Goal: Obtain resource: Obtain resource

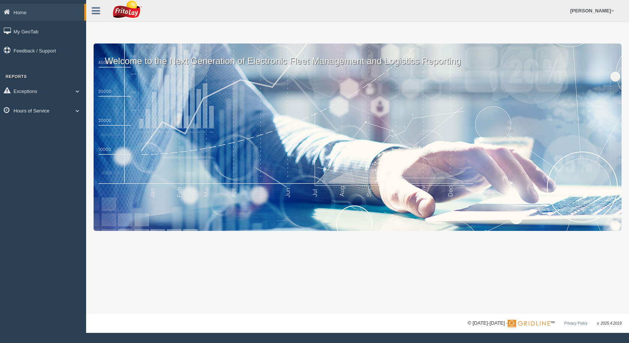
click at [57, 115] on link "Hours of Service" at bounding box center [43, 110] width 86 height 17
click at [48, 141] on link "HOS Violation Audit Reports" at bounding box center [48, 140] width 71 height 13
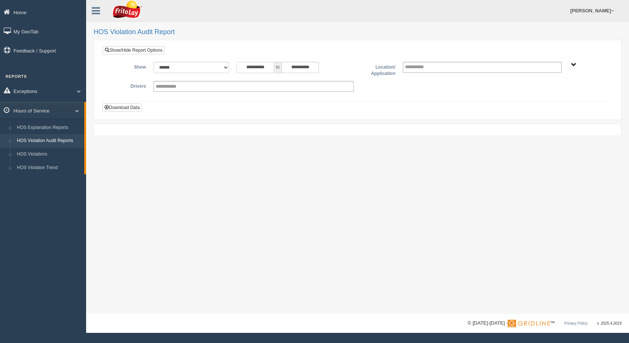
click at [264, 64] on input "**********" at bounding box center [255, 67] width 37 height 11
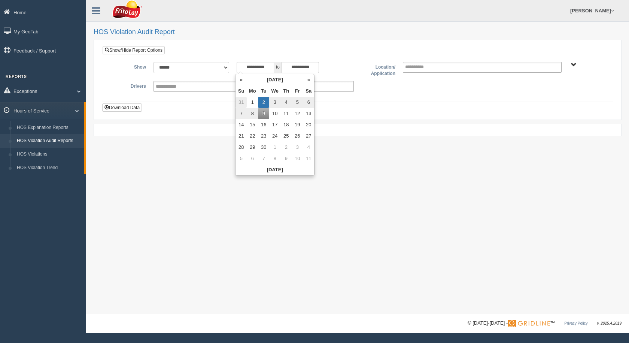
click at [241, 103] on td "31" at bounding box center [241, 102] width 11 height 11
type input "**********"
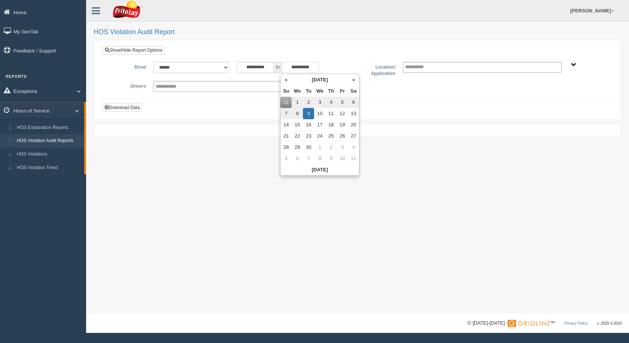
click at [311, 64] on input "**********" at bounding box center [300, 67] width 37 height 11
click at [285, 116] on td "7" at bounding box center [286, 113] width 11 height 11
type input "**********"
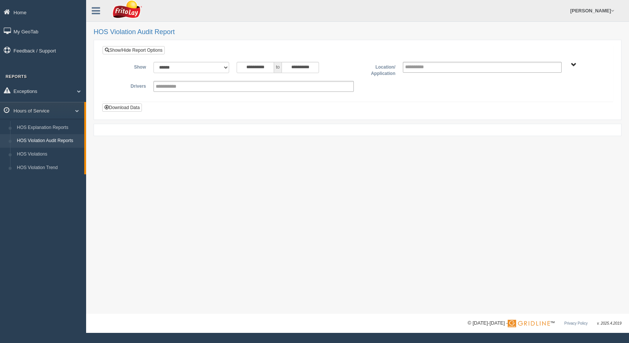
click at [575, 62] on span "SOUTHCENTRAL REGION" at bounding box center [574, 65] width 6 height 6
click at [550, 91] on button "SOUTHCENTRAL REGION" at bounding box center [562, 92] width 64 height 8
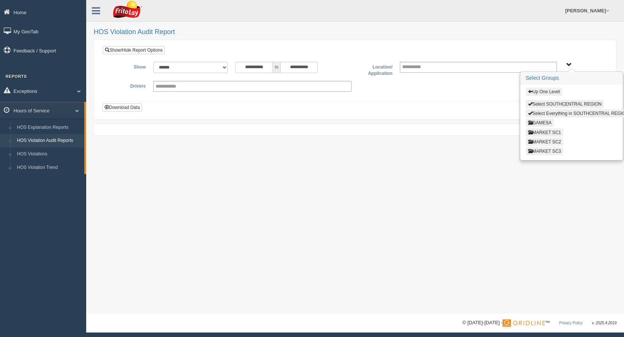
click at [549, 152] on button "MARKET SC3" at bounding box center [543, 151] width 37 height 8
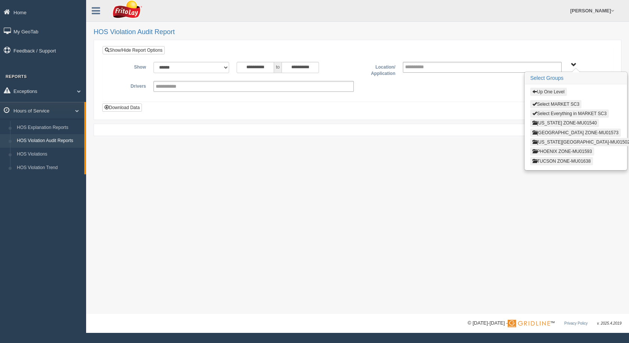
click at [541, 91] on button "Up One Level" at bounding box center [548, 92] width 36 height 8
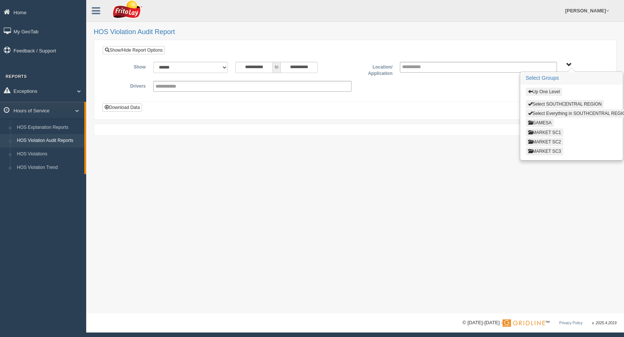
click at [545, 133] on button "MARKET SC1" at bounding box center [543, 132] width 37 height 8
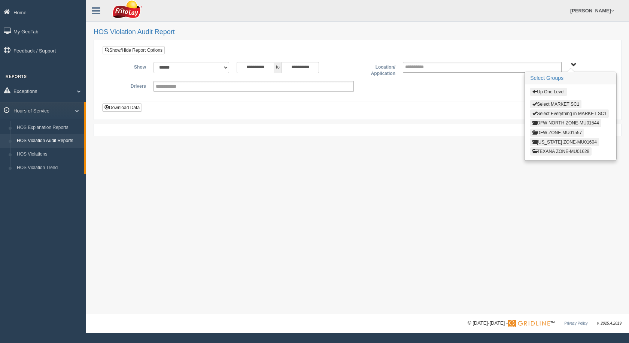
click at [549, 141] on button "[US_STATE] ZONE-MU01604" at bounding box center [564, 142] width 69 height 8
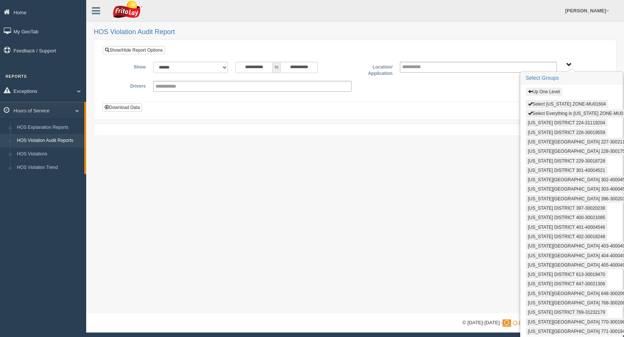
click at [540, 105] on button "Select [US_STATE] ZONE-MU01604" at bounding box center [566, 104] width 82 height 8
click at [542, 114] on button "Select Everything in [US_STATE] ZONE-MU01604" at bounding box center [580, 113] width 110 height 8
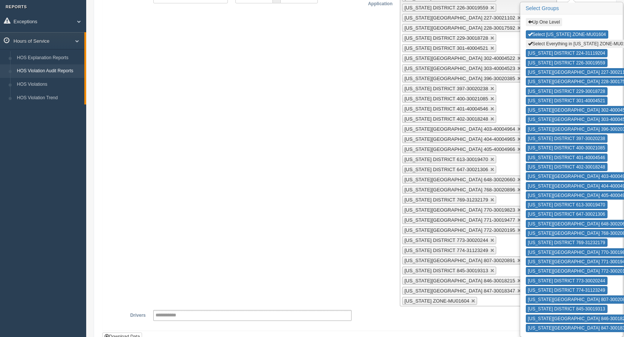
scroll to position [130, 0]
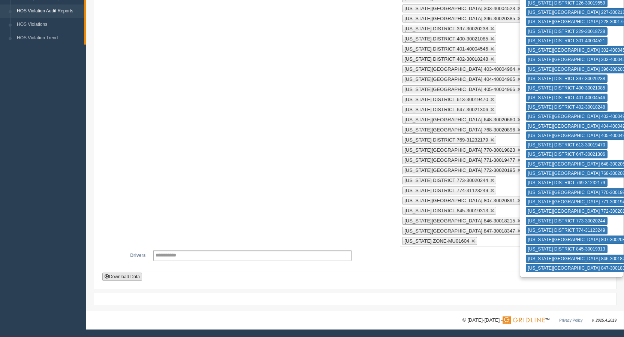
click at [118, 278] on button "Download Data" at bounding box center [122, 277] width 40 height 8
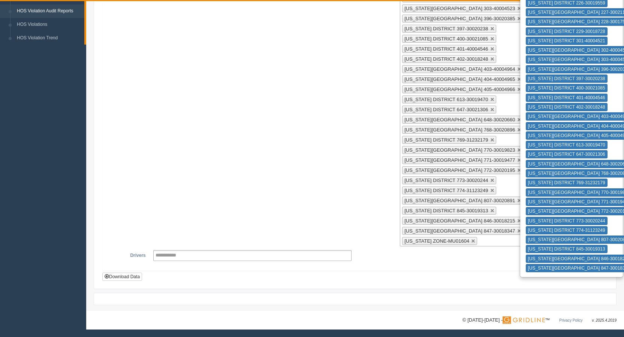
click at [331, 84] on div "**********" at bounding box center [354, 89] width 493 height 314
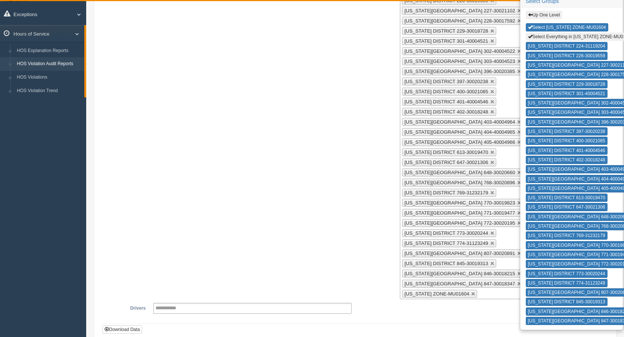
scroll to position [0, 0]
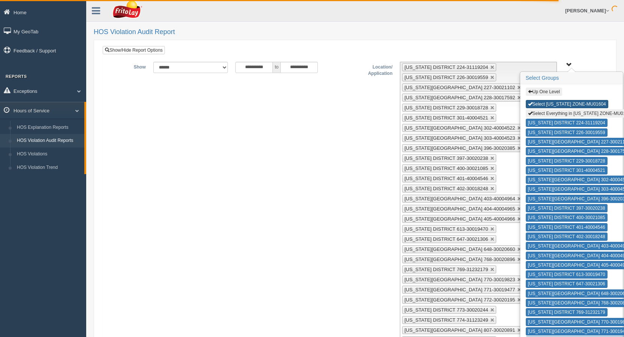
click at [542, 103] on button "Select [US_STATE] ZONE-MU01604" at bounding box center [566, 104] width 82 height 8
click at [543, 114] on button "Select Everything in [US_STATE] ZONE-MU01604" at bounding box center [580, 113] width 110 height 8
type input "**********"
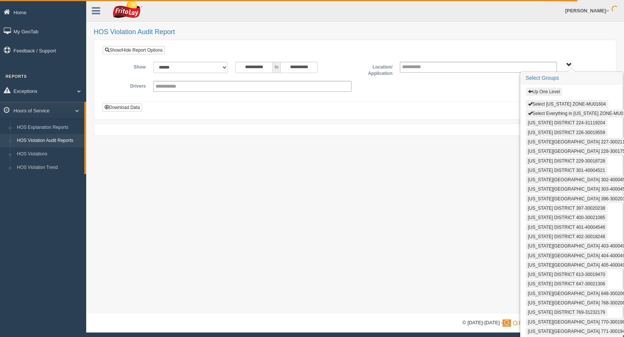
click at [543, 93] on button "Up One Level" at bounding box center [543, 92] width 36 height 8
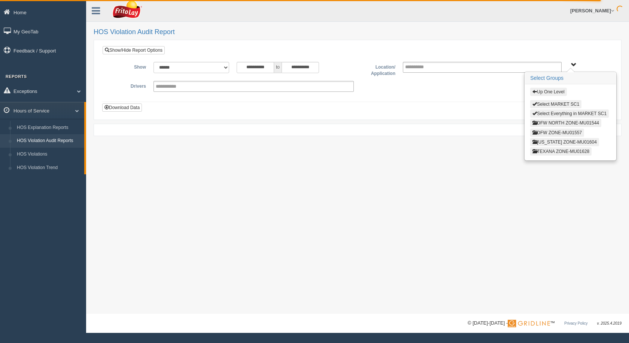
click at [547, 94] on button "Up One Level" at bounding box center [548, 92] width 36 height 8
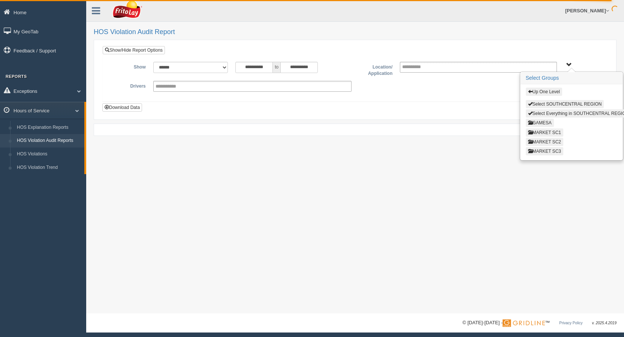
click at [547, 143] on button "MARKET SC2" at bounding box center [543, 142] width 37 height 8
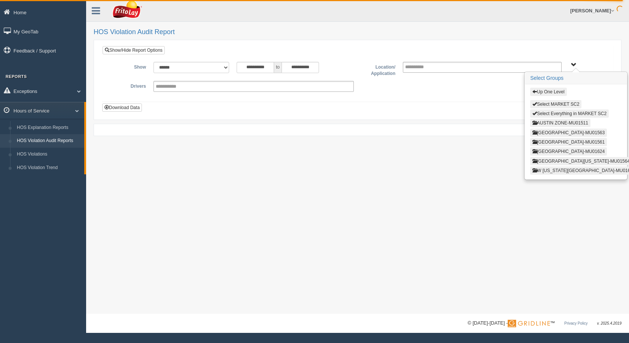
click at [548, 123] on button "AUSTIN ZONE-MU01511" at bounding box center [560, 123] width 60 height 8
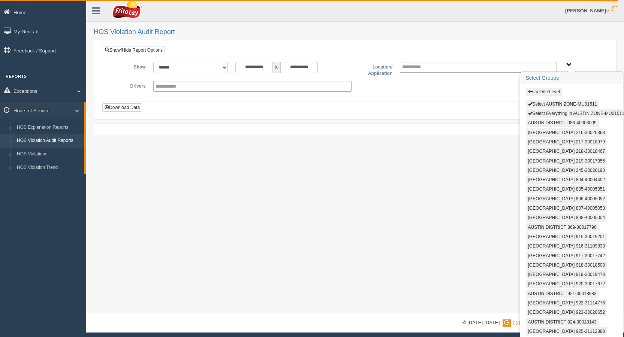
click at [546, 124] on button "AUSTIN DISTRICT 086-40003009" at bounding box center [561, 123] width 73 height 8
click at [547, 112] on button "Select Everything in AUSTIN ZONE-MU01511" at bounding box center [575, 113] width 101 height 8
type input "**********"
click at [547, 104] on button "Select AUSTIN ZONE-MU01511" at bounding box center [562, 104] width 74 height 8
click at [546, 113] on button "Select Everything in AUSTIN ZONE-MU01511" at bounding box center [575, 113] width 101 height 8
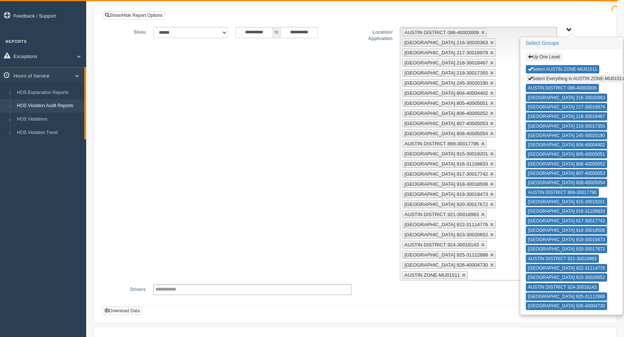
scroll to position [69, 0]
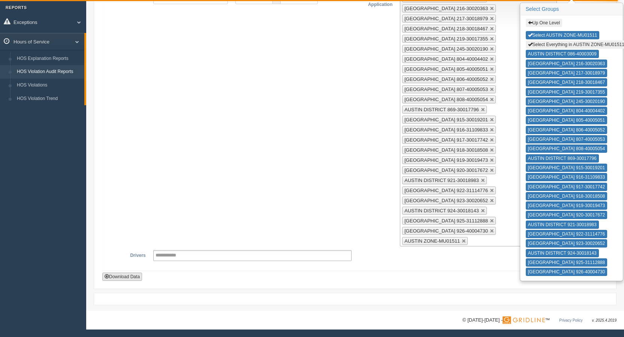
click at [129, 274] on button "Download Data" at bounding box center [122, 277] width 40 height 8
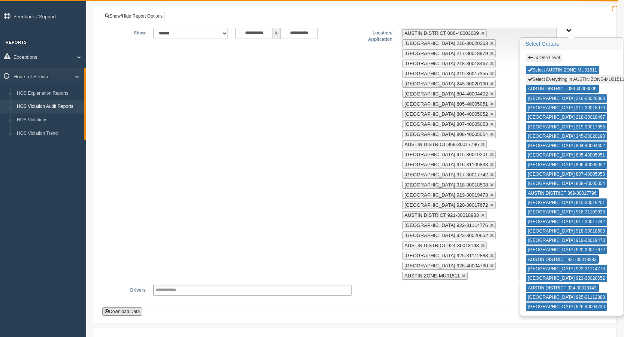
scroll to position [0, 0]
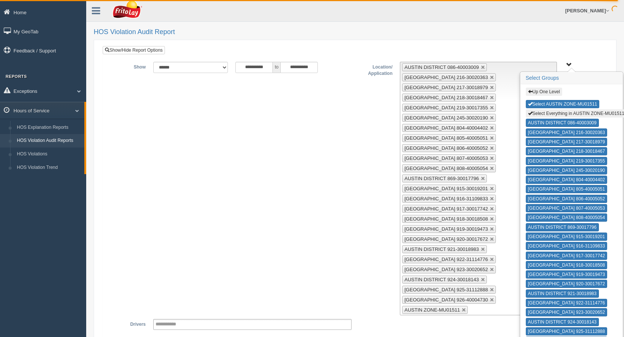
click at [345, 148] on div "**********" at bounding box center [354, 189] width 493 height 254
click at [552, 105] on button "Select AUSTIN ZONE-MU01511" at bounding box center [562, 104] width 74 height 8
click at [554, 114] on button "Select Everything in AUSTIN ZONE-MU01511" at bounding box center [575, 113] width 101 height 8
type input "**********"
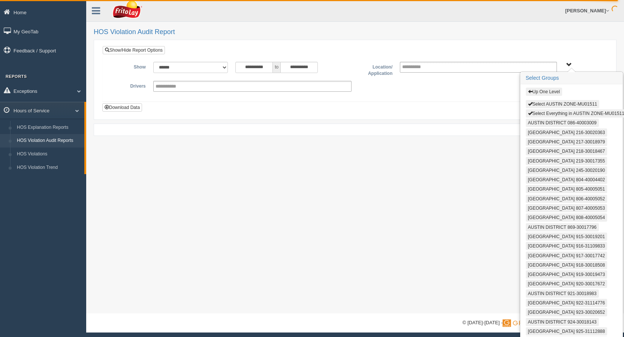
click at [548, 95] on button "Up One Level" at bounding box center [543, 92] width 36 height 8
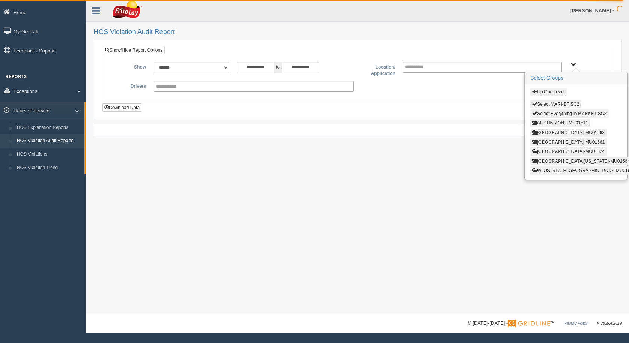
click at [546, 94] on button "Up One Level" at bounding box center [548, 92] width 36 height 8
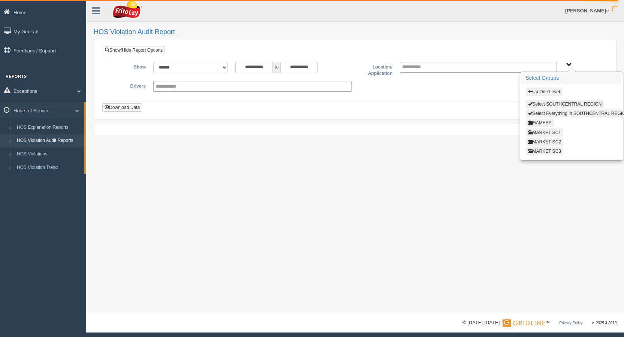
click at [540, 140] on button "MARKET SC2" at bounding box center [543, 142] width 37 height 8
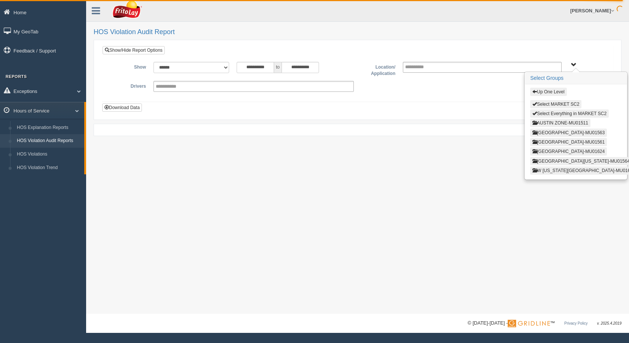
click at [555, 151] on button "[GEOGRAPHIC_DATA]-MU01624" at bounding box center [568, 151] width 77 height 8
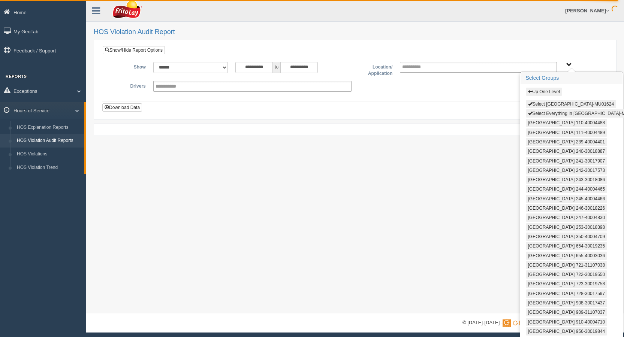
click at [543, 105] on button "Select [GEOGRAPHIC_DATA]-MU01624" at bounding box center [570, 104] width 91 height 8
click at [543, 110] on button "Select Everything in [GEOGRAPHIC_DATA]-MU01624" at bounding box center [584, 113] width 118 height 8
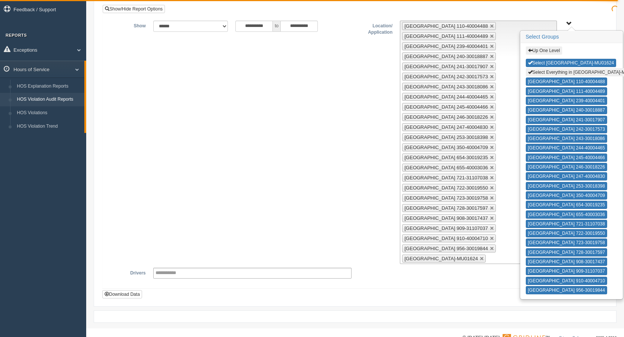
scroll to position [59, 0]
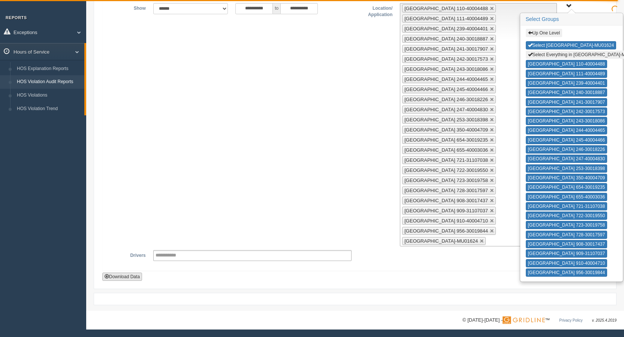
click at [132, 275] on button "Download Data" at bounding box center [122, 277] width 40 height 8
click at [563, 45] on button "Select [GEOGRAPHIC_DATA]-MU01624" at bounding box center [570, 45] width 91 height 8
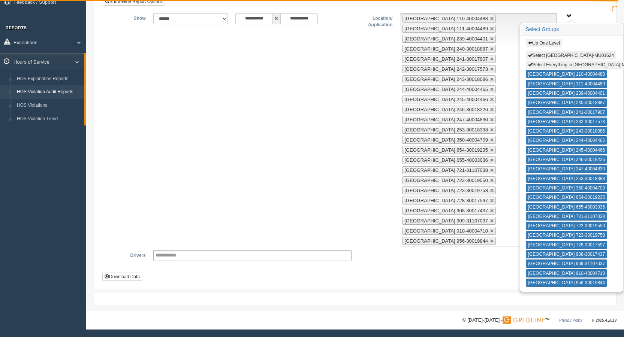
click at [560, 65] on button "Select Everything in [GEOGRAPHIC_DATA]-MU01624" at bounding box center [584, 65] width 118 height 8
type input "**********"
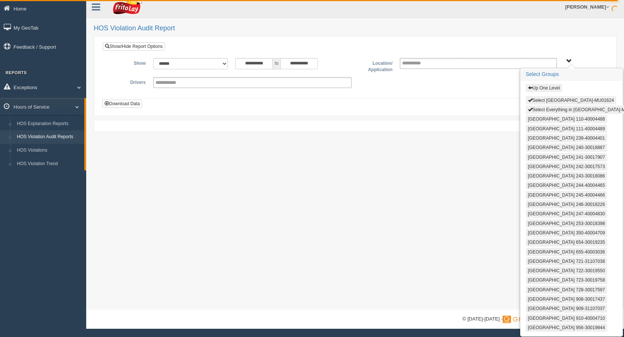
click at [543, 87] on button "Up One Level" at bounding box center [543, 88] width 36 height 8
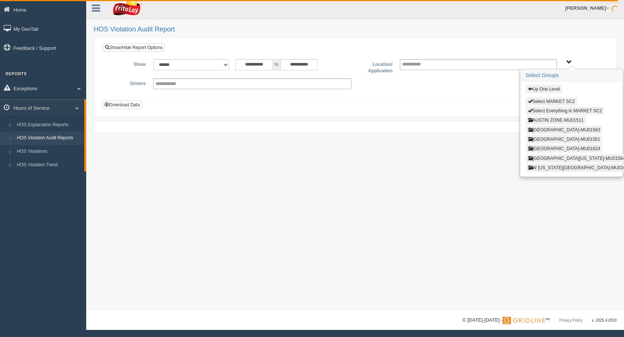
scroll to position [0, 0]
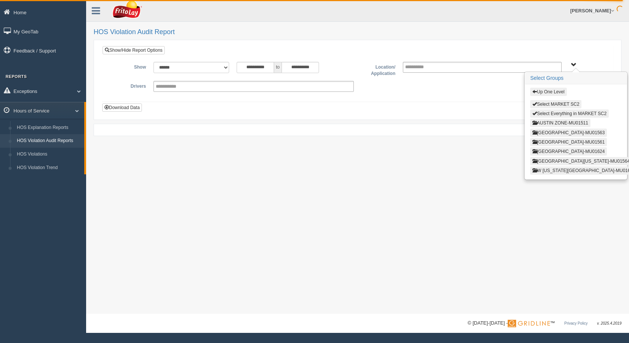
click at [545, 88] on button "Up One Level" at bounding box center [548, 92] width 36 height 8
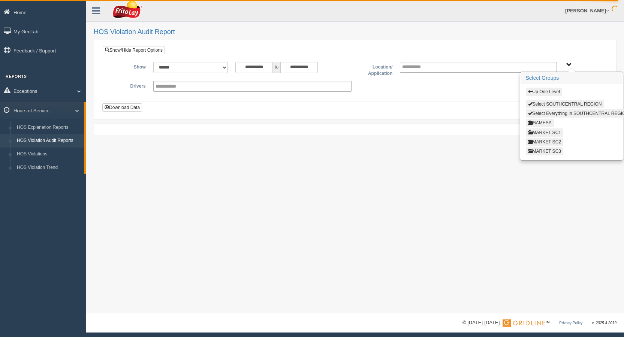
click at [551, 150] on button "MARKET SC3" at bounding box center [543, 151] width 37 height 8
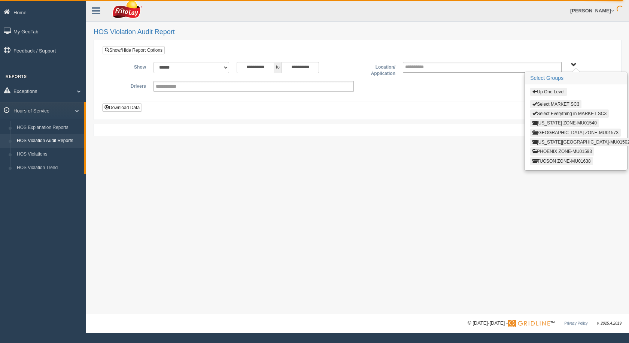
click at [553, 132] on button "[GEOGRAPHIC_DATA] ZONE-MU01573" at bounding box center [575, 132] width 91 height 8
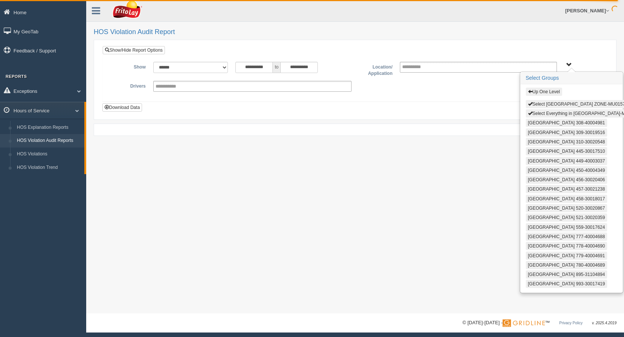
click at [547, 105] on button "Select [GEOGRAPHIC_DATA] ZONE-MU01573" at bounding box center [577, 104] width 104 height 8
click at [547, 112] on button "Select Everything in [GEOGRAPHIC_DATA]-MU01573" at bounding box center [584, 113] width 118 height 8
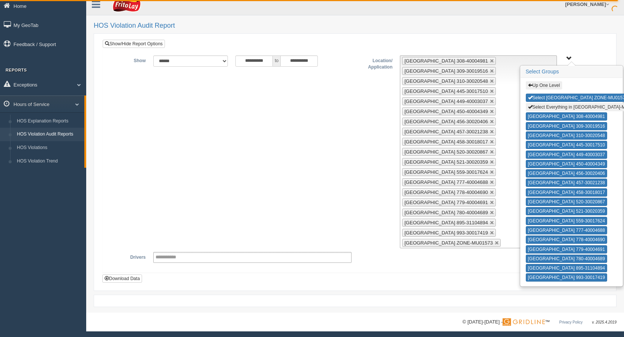
scroll to position [8, 0]
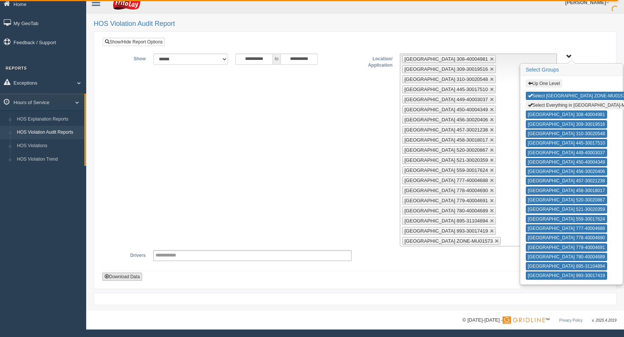
click at [115, 276] on button "Download Data" at bounding box center [122, 277] width 40 height 8
click at [316, 185] on div "**********" at bounding box center [354, 150] width 493 height 193
click at [517, 86] on ul "[GEOGRAPHIC_DATA] 308-40004981 [GEOGRAPHIC_DATA] 309-30019516 [GEOGRAPHIC_DATA]…" at bounding box center [478, 150] width 157 height 193
